Goal: Information Seeking & Learning: Find specific fact

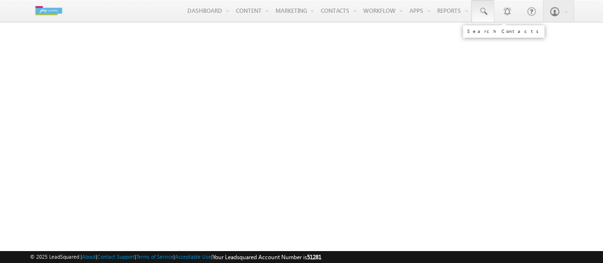
drag, startPoint x: 0, startPoint y: 0, endPoint x: 487, endPoint y: 12, distance: 486.7
click at [487, 12] on span at bounding box center [483, 12] width 10 height 10
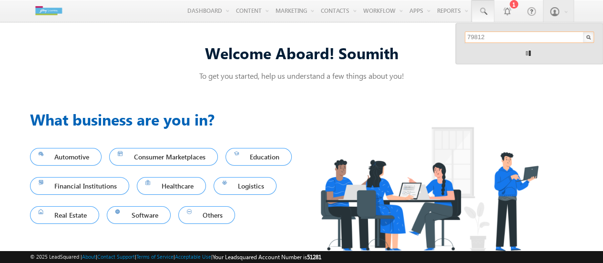
type input "7981289493"
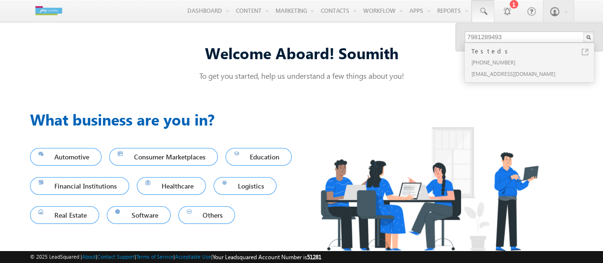
click at [548, 60] on div "[PHONE_NUMBER]" at bounding box center [533, 61] width 128 height 11
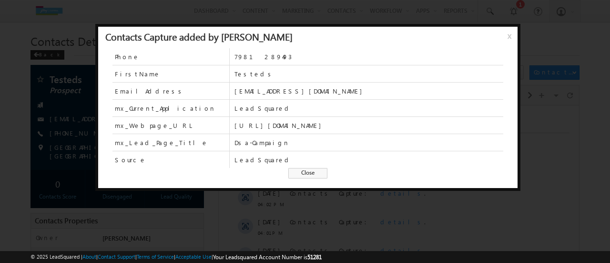
click at [319, 172] on span "Close" at bounding box center [307, 173] width 39 height 10
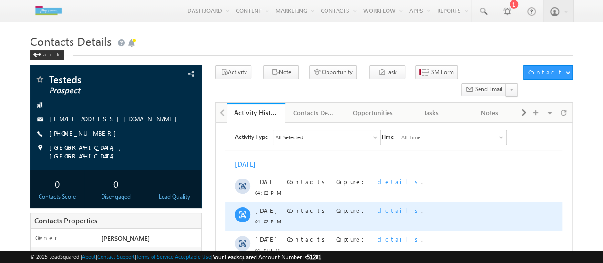
click at [377, 210] on span "details" at bounding box center [399, 210] width 44 height 8
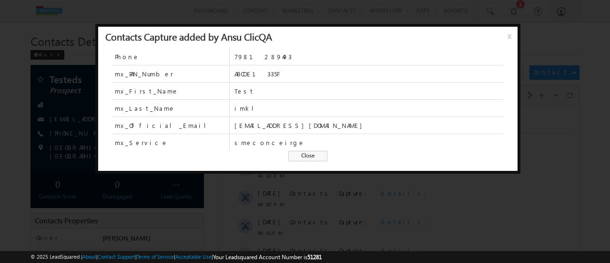
click at [302, 152] on span "Close" at bounding box center [307, 156] width 39 height 10
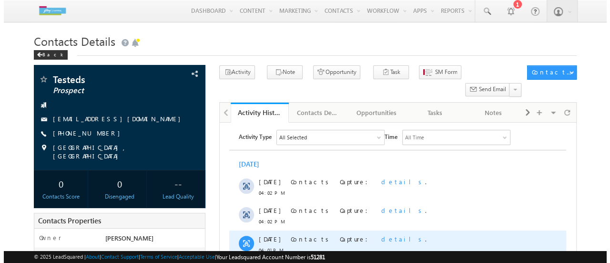
click at [381, 236] on span "details" at bounding box center [403, 238] width 44 height 8
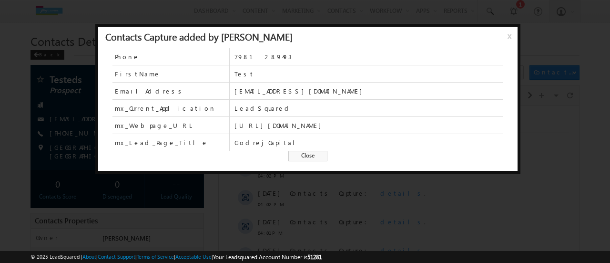
click at [308, 152] on span "Close" at bounding box center [307, 156] width 39 height 10
